Goal: Check status: Check status

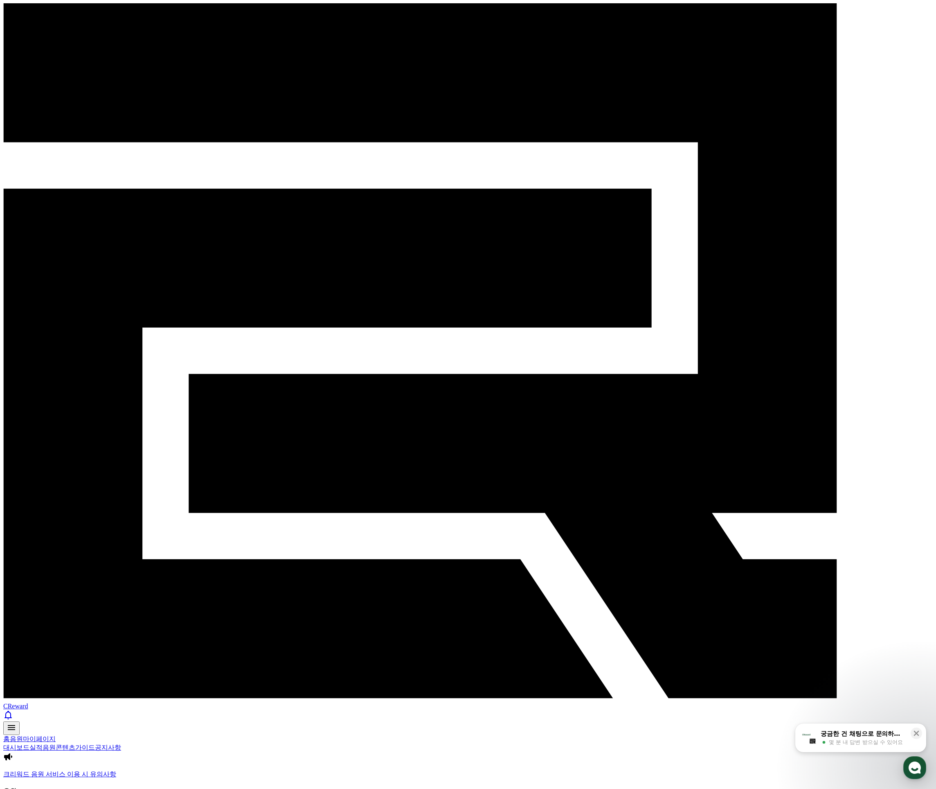
drag, startPoint x: 125, startPoint y: 165, endPoint x: 136, endPoint y: 140, distance: 26.8
click at [10, 735] on link "홈" at bounding box center [6, 738] width 7 height 7
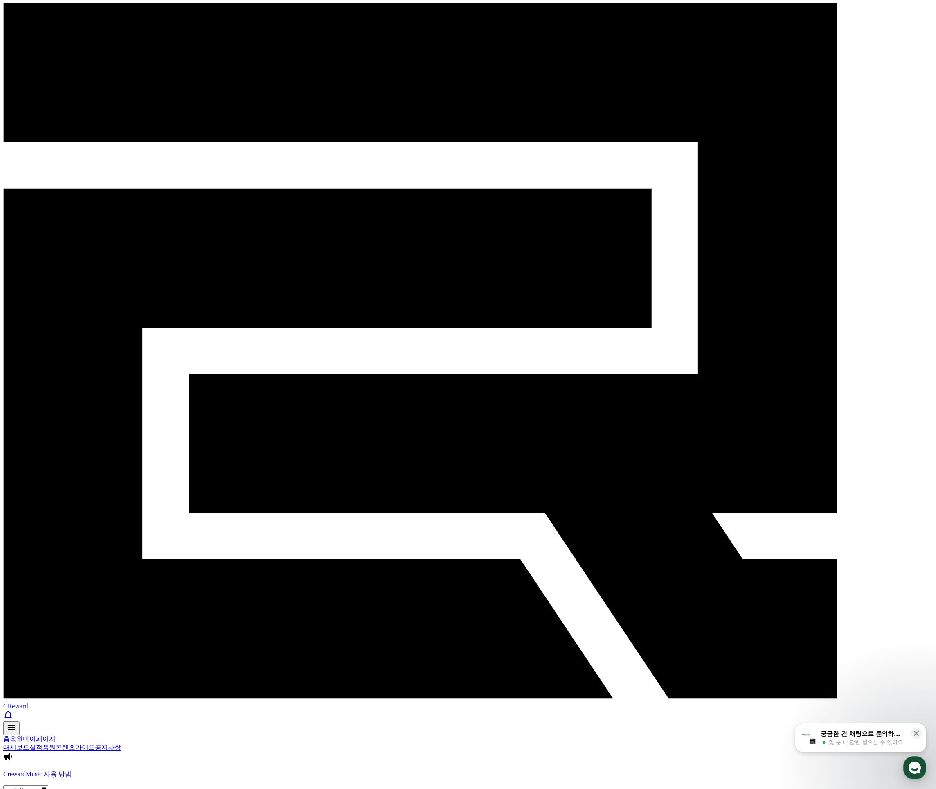
drag, startPoint x: 807, startPoint y: 470, endPoint x: 769, endPoint y: 466, distance: 37.9
drag, startPoint x: 428, startPoint y: 367, endPoint x: 462, endPoint y: 428, distance: 70.5
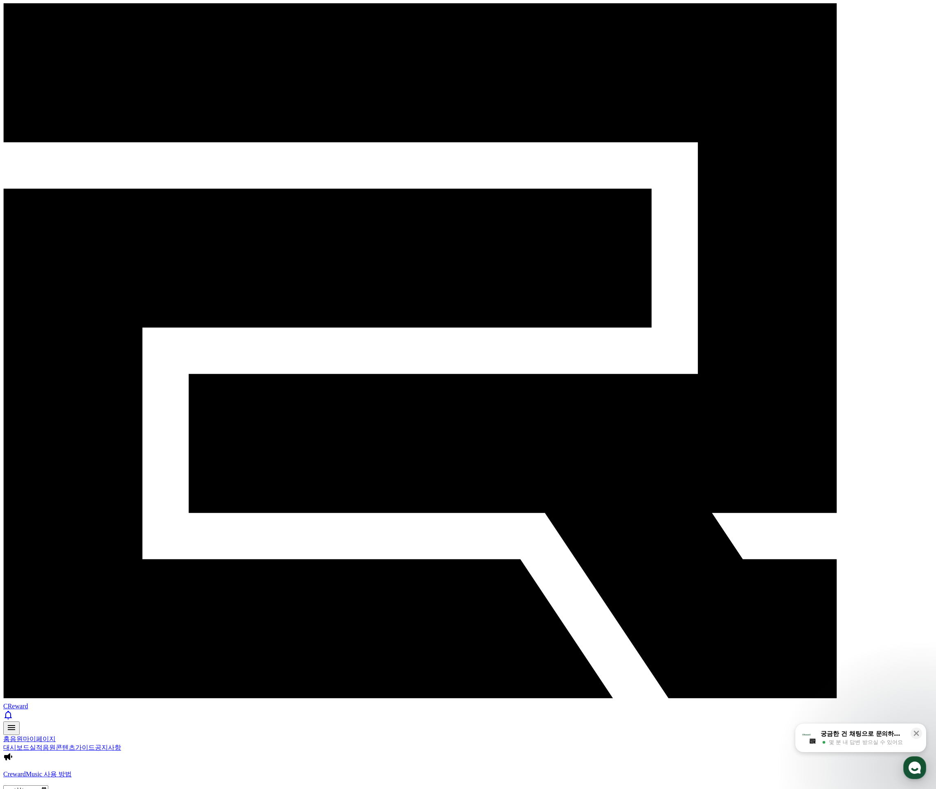
click at [43, 744] on link "실적" at bounding box center [35, 747] width 13 height 7
click at [56, 744] on link "음원" at bounding box center [49, 747] width 13 height 7
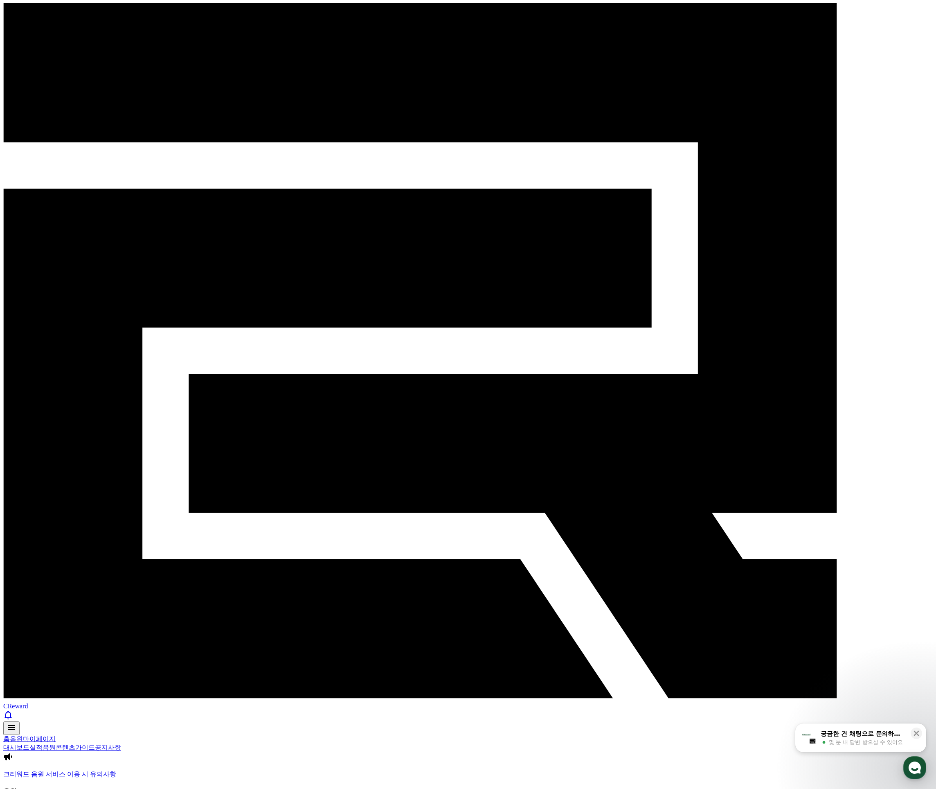
click at [75, 744] on link "콘텐츠" at bounding box center [66, 747] width 20 height 7
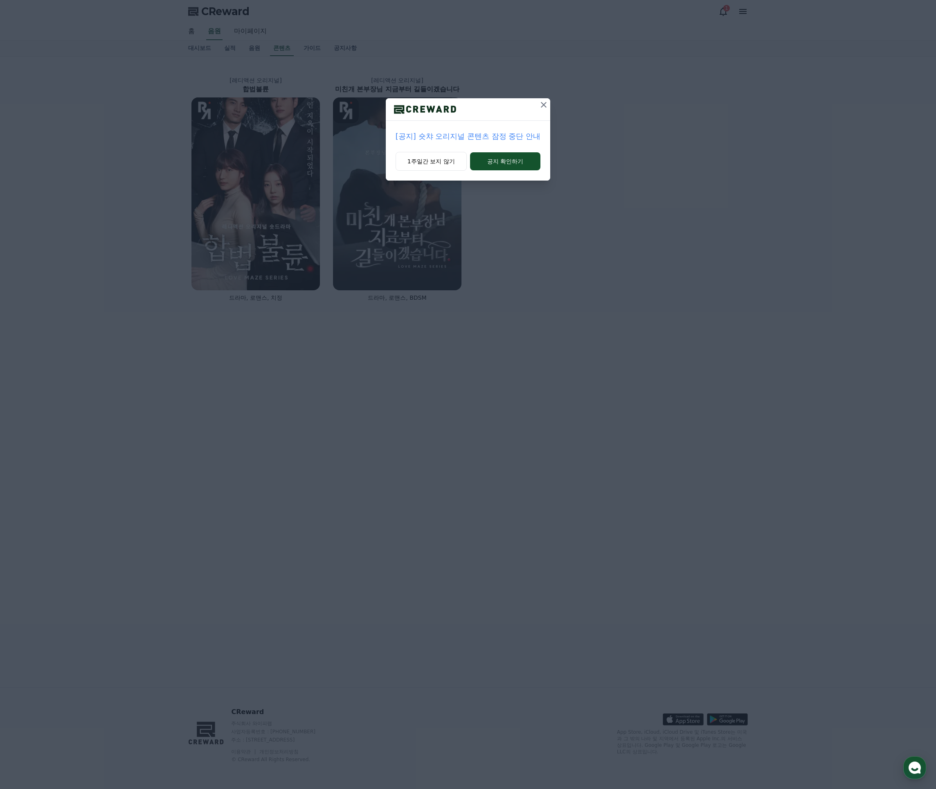
drag, startPoint x: 538, startPoint y: 101, endPoint x: 542, endPoint y: 103, distance: 4.4
click at [538, 102] on button at bounding box center [543, 104] width 13 height 13
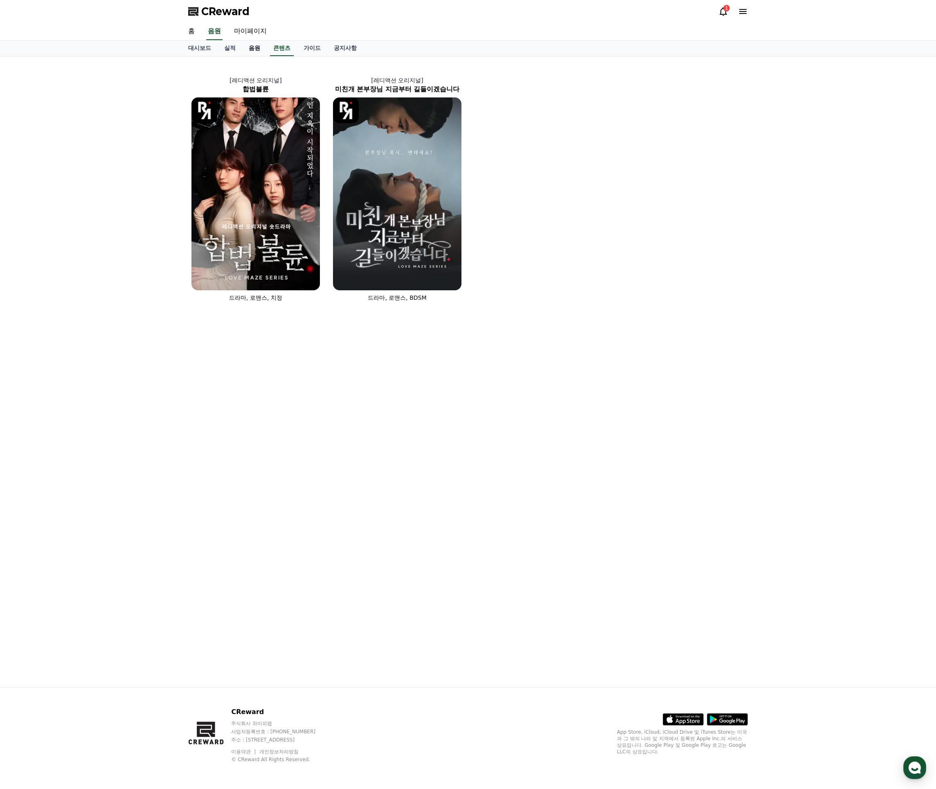
click at [252, 49] on link "음원" at bounding box center [254, 49] width 25 height 16
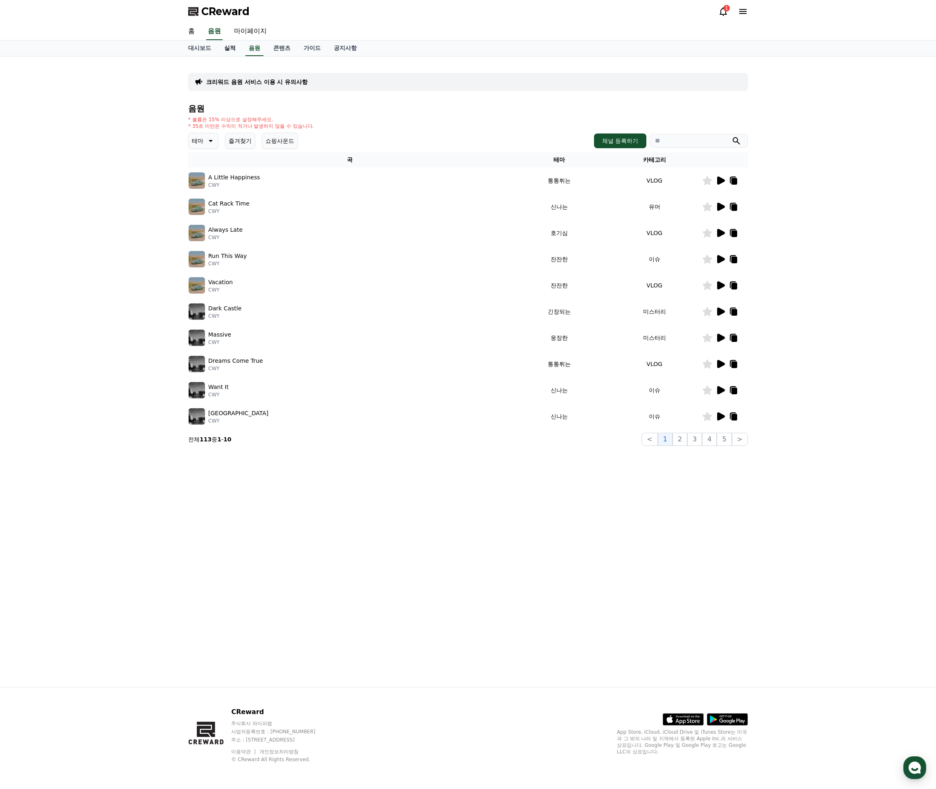
click at [230, 49] on link "실적" at bounding box center [230, 49] width 25 height 16
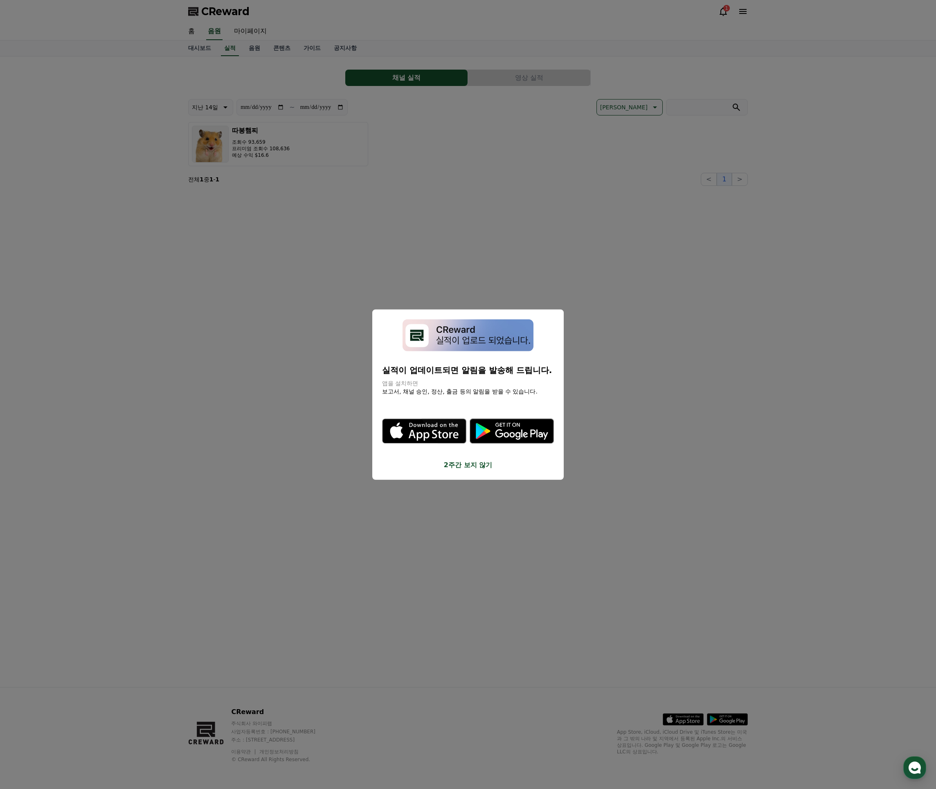
click at [465, 351] on img "modal" at bounding box center [468, 335] width 131 height 32
drag, startPoint x: 477, startPoint y: 420, endPoint x: 498, endPoint y: 381, distance: 44.9
click at [477, 460] on button "2주간 보지 않기" at bounding box center [468, 465] width 172 height 10
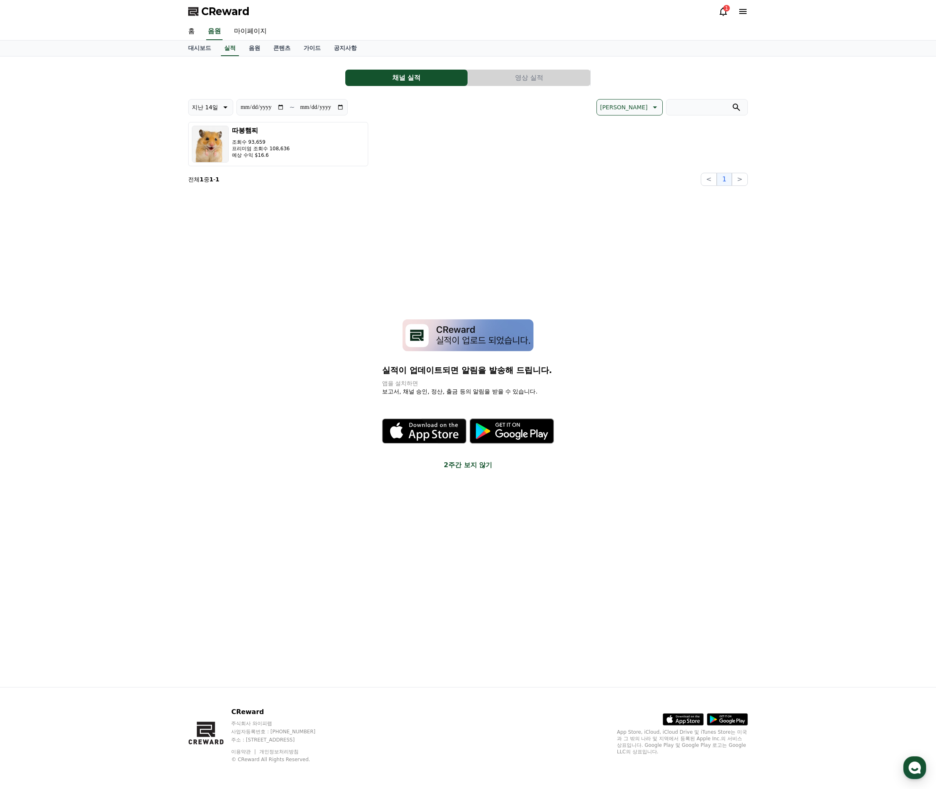
drag, startPoint x: 527, startPoint y: 248, endPoint x: 496, endPoint y: 223, distance: 39.2
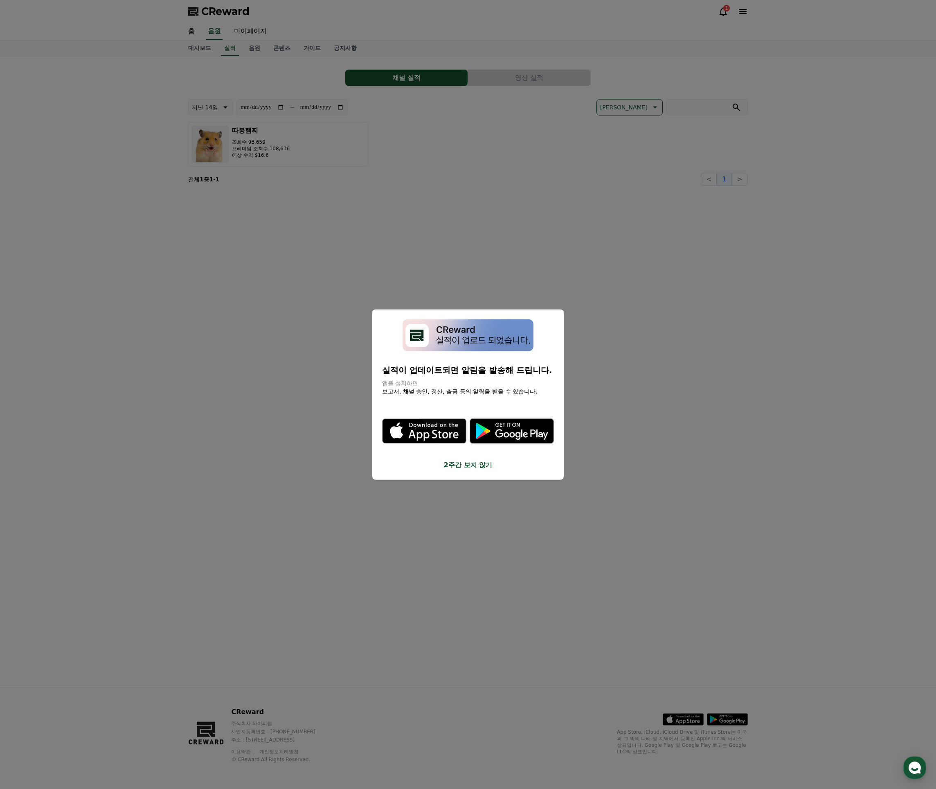
click at [526, 246] on div "**********" at bounding box center [468, 371] width 573 height 630
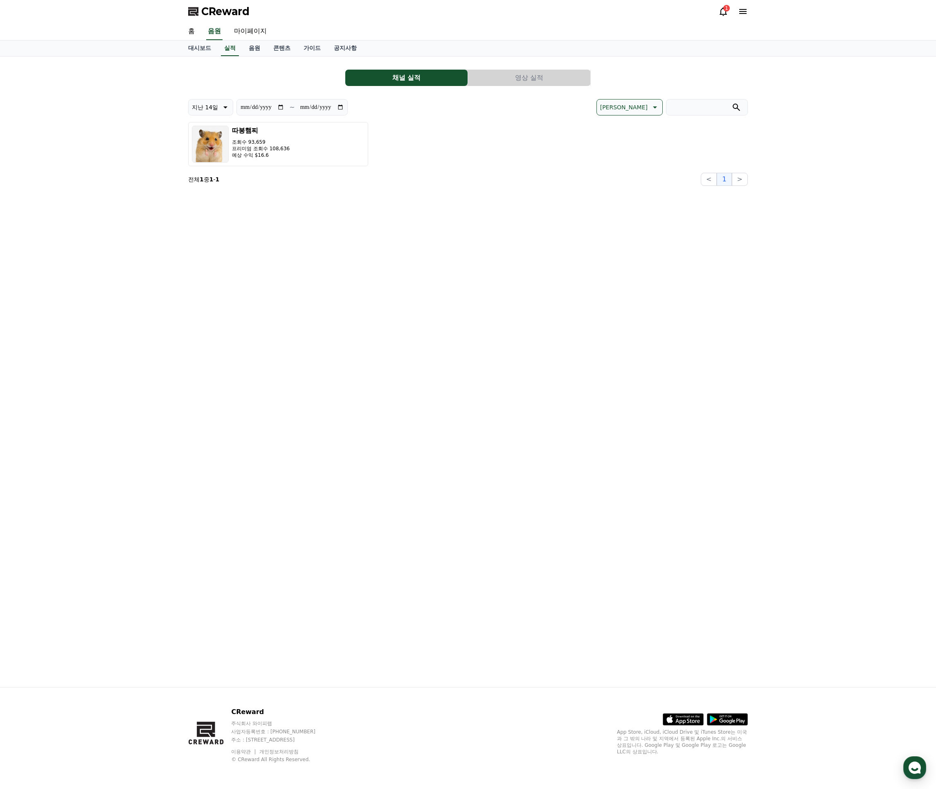
click at [516, 82] on button "영상 실적" at bounding box center [529, 78] width 122 height 16
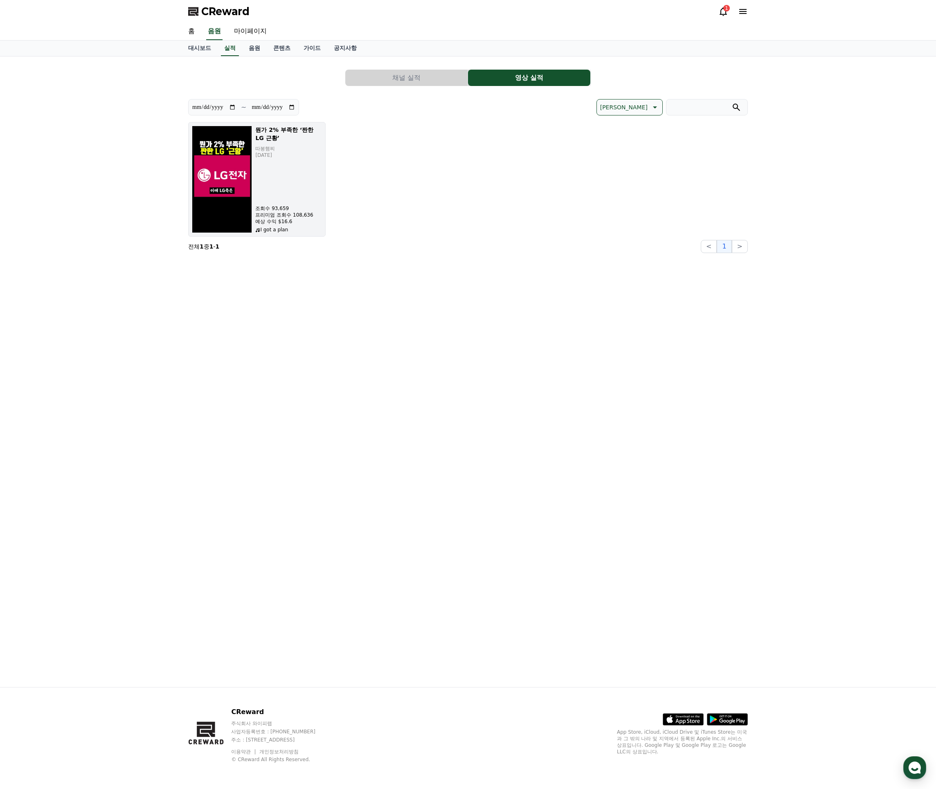
click at [309, 226] on p "I got a plan" at bounding box center [288, 229] width 67 height 7
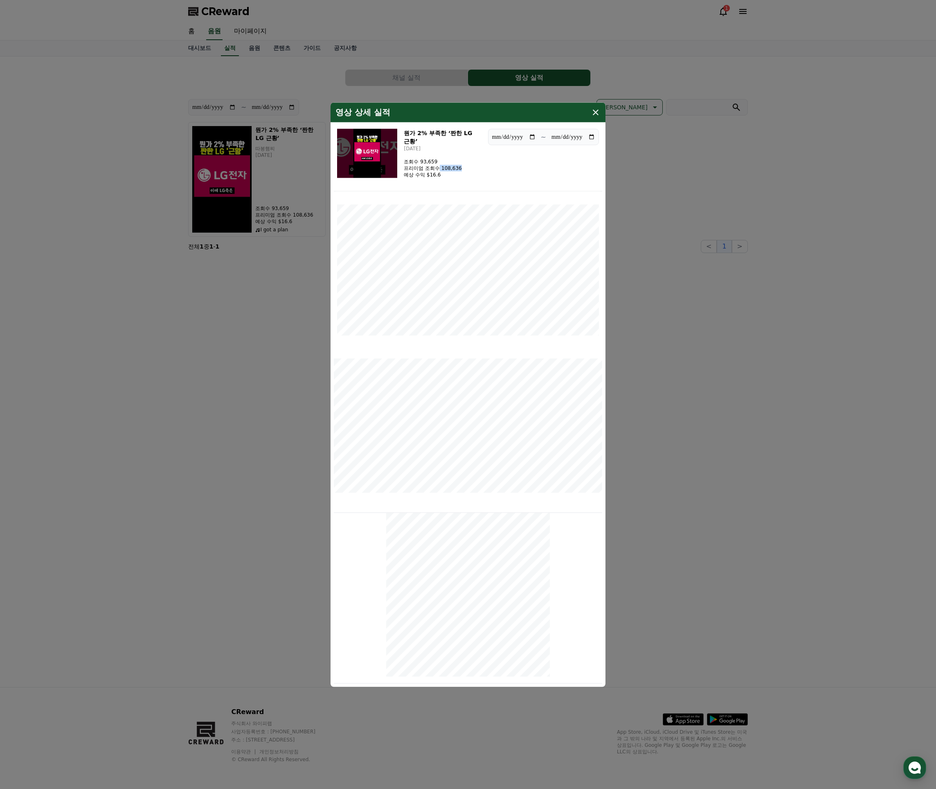
drag, startPoint x: 473, startPoint y: 169, endPoint x: 478, endPoint y: 169, distance: 5.3
click at [478, 169] on div "뭔가 2% 부족한 ‘짠한 LG 근황’ [DATE] 조회수 93,659 프리미엄 조회수 108,636 예상 수익 $16.6" at bounding box center [442, 152] width 77 height 49
drag, startPoint x: 425, startPoint y: 162, endPoint x: 482, endPoint y: 163, distance: 56.5
click at [481, 163] on div "뭔가 2% 부족한 ‘짠한 LG 근황’ [DATE] 조회수 93,659 프리미엄 조회수 108,636 예상 수익 $16.6" at bounding box center [442, 152] width 77 height 49
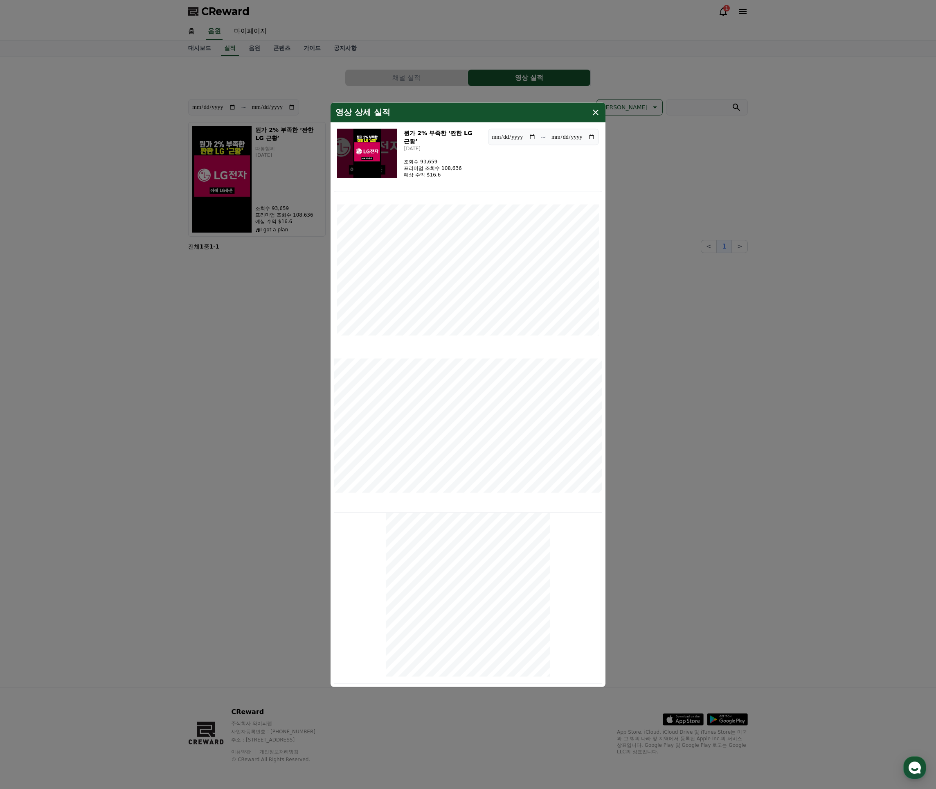
click at [481, 163] on div "뭔가 2% 부족한 ‘짠한 LG 근황’ [DATE] 조회수 93,659 프리미엄 조회수 108,636 예상 수익 $16.6" at bounding box center [442, 152] width 77 height 49
drag, startPoint x: 468, startPoint y: 171, endPoint x: 434, endPoint y: 168, distance: 33.8
click at [419, 161] on div "뭔가 2% 부족한 ‘짠한 LG 근황’ [DATE] 조회수 93,659 프리미엄 조회수 108,636 예상 수익 $16.6" at bounding box center [442, 152] width 77 height 49
drag, startPoint x: 434, startPoint y: 168, endPoint x: 449, endPoint y: 171, distance: 15.4
click at [435, 168] on p "프리미엄 조회수 108,636" at bounding box center [433, 167] width 58 height 7
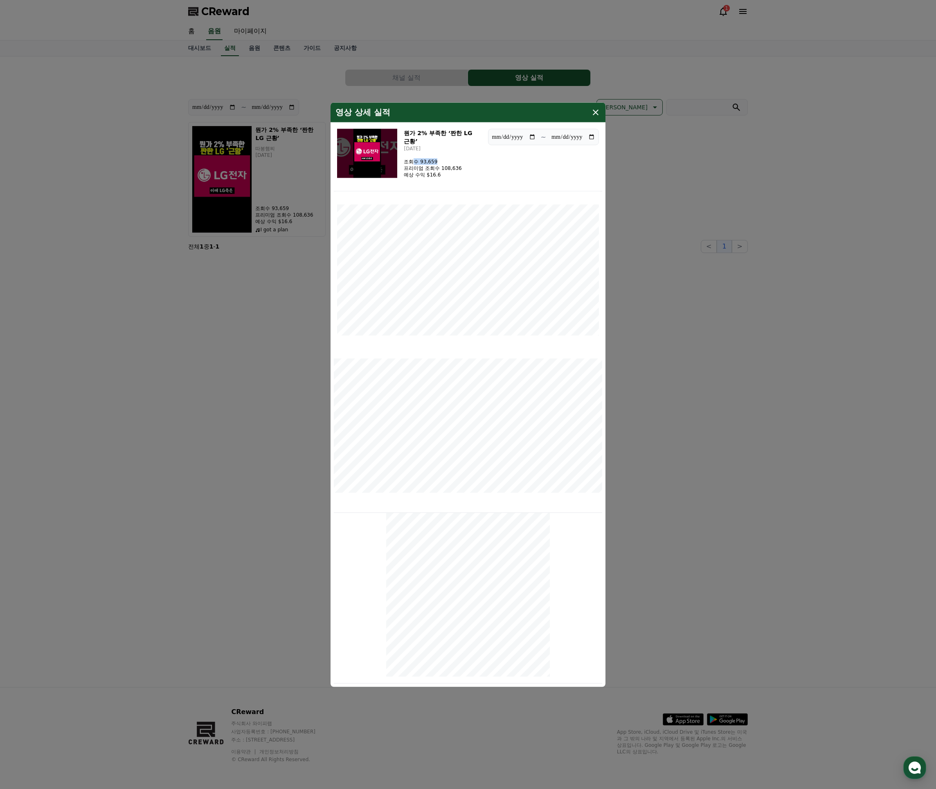
drag, startPoint x: 419, startPoint y: 160, endPoint x: 473, endPoint y: 168, distance: 53.8
click at [472, 167] on div "뭔가 2% 부족한 ‘짠한 LG 근황’ [DATE] 조회수 93,659 프리미엄 조회수 108,636 예상 수익 $16.6" at bounding box center [442, 152] width 77 height 49
click at [477, 171] on div "뭔가 2% 부족한 ‘짠한 LG 근황’ [DATE] 조회수 93,659 프리미엄 조회수 108,636 예상 수익 $16.6" at bounding box center [442, 152] width 77 height 49
drag, startPoint x: 424, startPoint y: 163, endPoint x: 461, endPoint y: 167, distance: 36.6
click at [461, 167] on div "뭔가 2% 부족한 ‘짠한 LG 근황’ [DATE] 조회수 93,659 프리미엄 조회수 108,636 예상 수익 $16.6" at bounding box center [442, 152] width 77 height 49
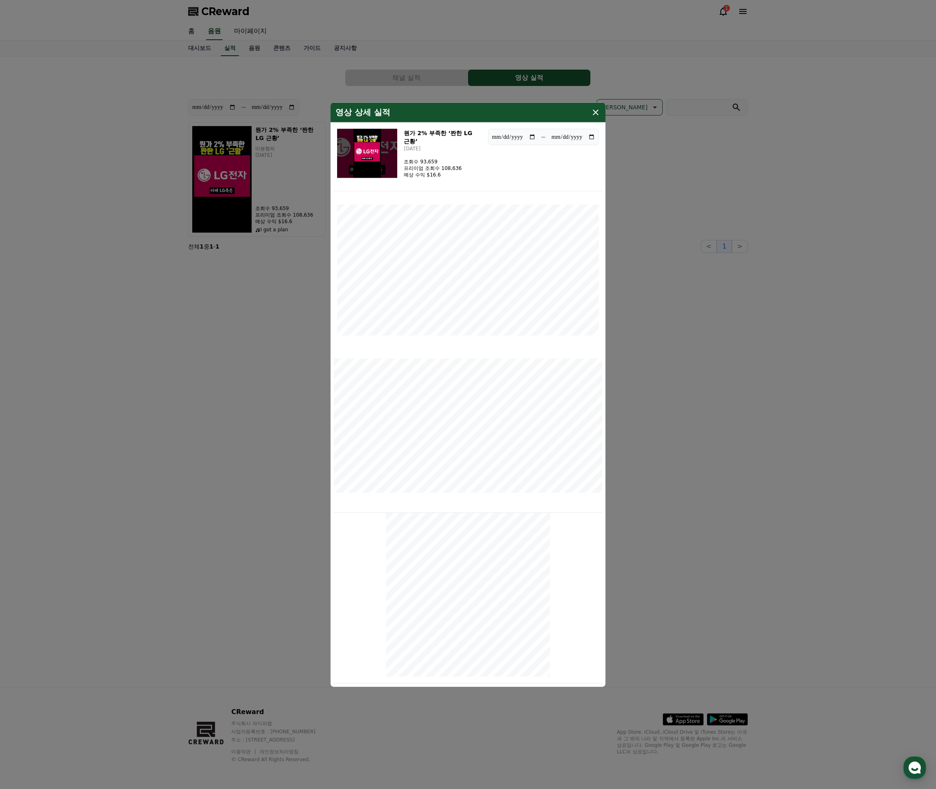
click at [461, 167] on div "뭔가 2% 부족한 ‘짠한 LG 근황’ [DATE] 조회수 93,659 프리미엄 조회수 108,636 예상 수익 $16.6" at bounding box center [442, 152] width 77 height 49
click at [595, 115] on icon "modal" at bounding box center [596, 112] width 10 height 10
